Goal: Task Accomplishment & Management: Manage account settings

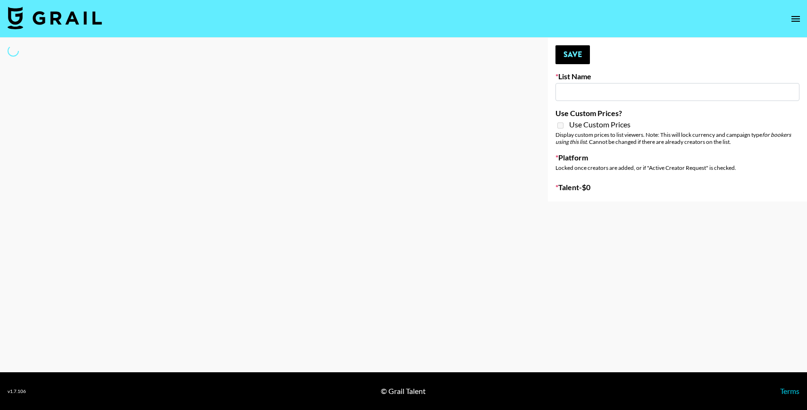
click at [586, 98] on input at bounding box center [677, 92] width 244 height 18
type input "[PERSON_NAME] AI"
checkbox input "true"
select select "Brand"
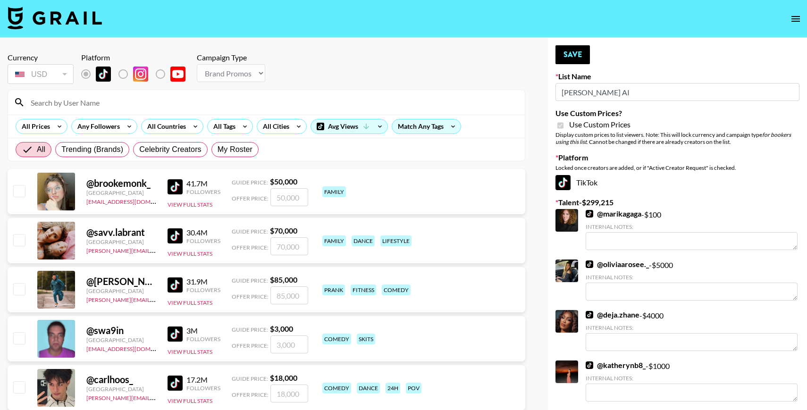
click at [131, 108] on input at bounding box center [272, 102] width 494 height 15
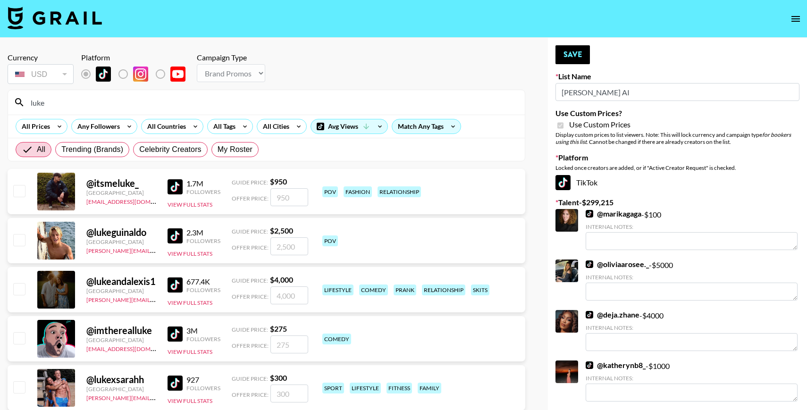
type input "luke"
click at [20, 296] on div at bounding box center [18, 290] width 15 height 16
click at [18, 291] on input "checkbox" at bounding box center [18, 288] width 11 height 11
checkbox input "true"
type input "4000"
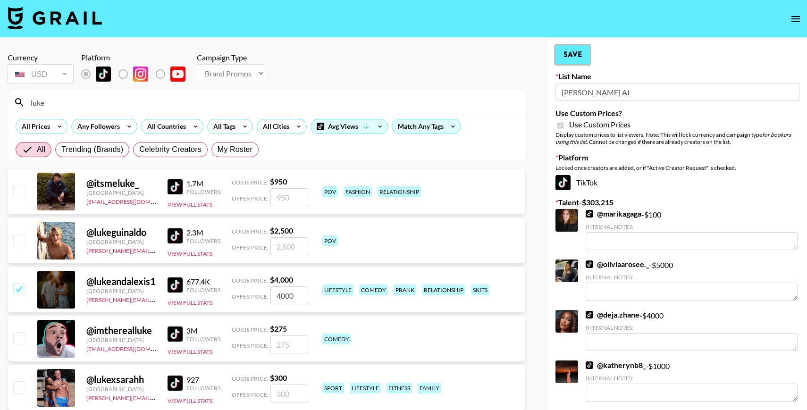
click at [566, 63] on button "Save" at bounding box center [572, 54] width 34 height 19
click at [585, 55] on button "Save" at bounding box center [572, 54] width 34 height 19
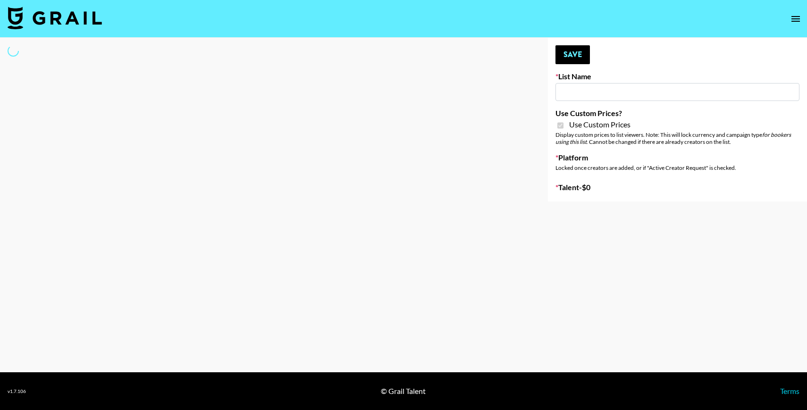
type input "[PERSON_NAME] Make-Up AI Assistant"
checkbox input "true"
select select "Brand"
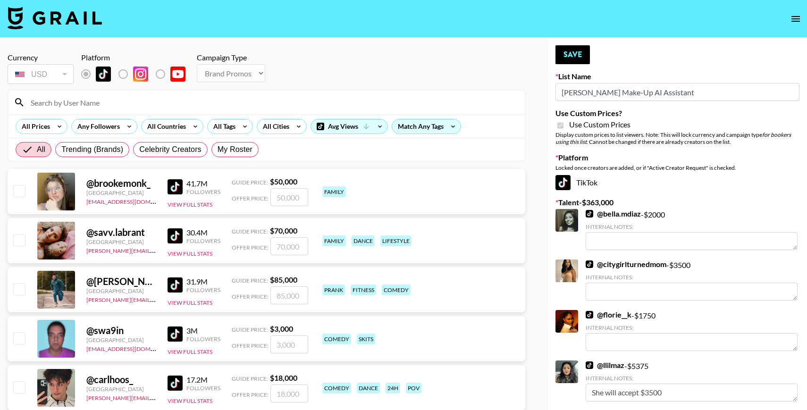
click at [568, 79] on label "List Name" at bounding box center [677, 76] width 244 height 9
click at [580, 95] on input "Pretti Make-Up AI Assistant" at bounding box center [677, 92] width 244 height 18
type input "Prettiluke Make-Up AI Assistant"
click at [204, 116] on div "All Prices Any Followers All Countries All Tags All Cities Avg Views Match Any …" at bounding box center [266, 126] width 516 height 23
click at [200, 108] on input at bounding box center [272, 102] width 494 height 15
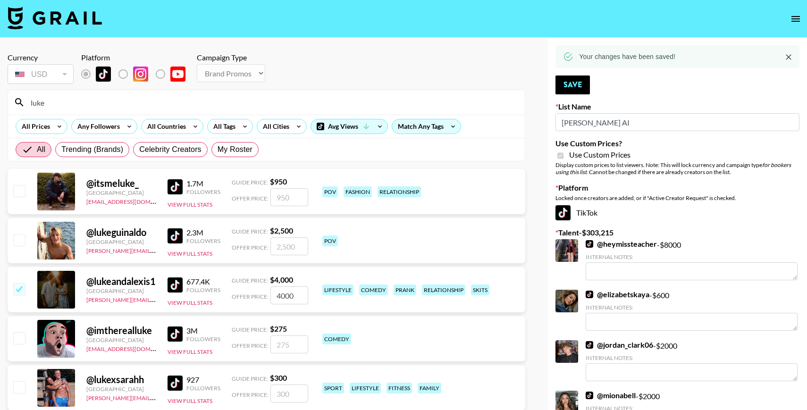
select select "Brand"
